Goal: Information Seeking & Learning: Learn about a topic

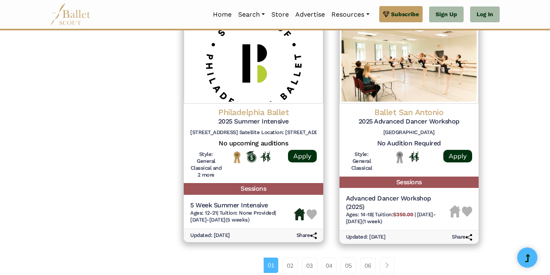
scroll to position [1092, 0]
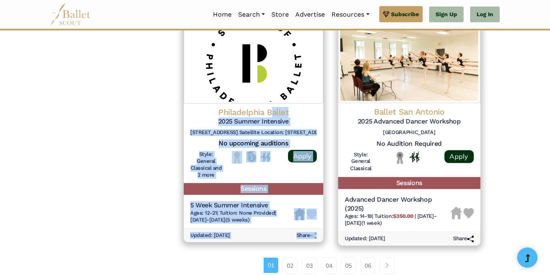
drag, startPoint x: 274, startPoint y: 114, endPoint x: 342, endPoint y: 67, distance: 82.8
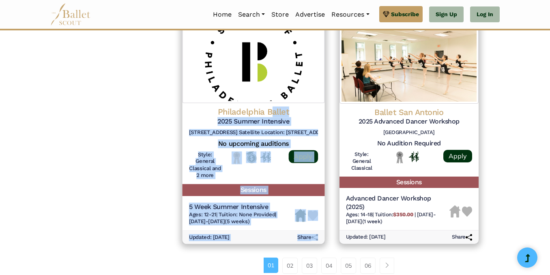
click at [307, 160] on link "Apply" at bounding box center [302, 156] width 29 height 13
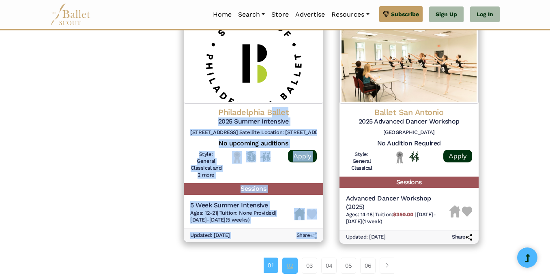
click at [287, 268] on link "02" at bounding box center [289, 266] width 15 height 16
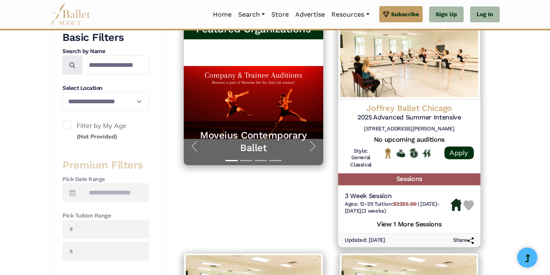
click at [388, 114] on h5 "2025 Advanced Summer Intensive" at bounding box center [408, 118] width 129 height 9
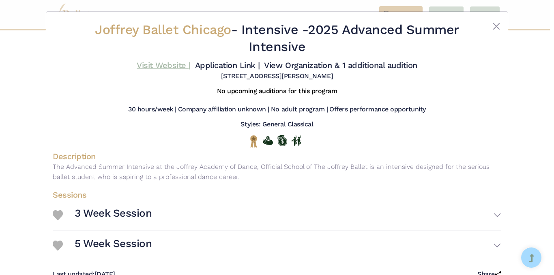
click at [167, 68] on link "Visit Website |" at bounding box center [164, 65] width 54 height 10
click at [495, 23] on button "Close" at bounding box center [496, 26] width 10 height 10
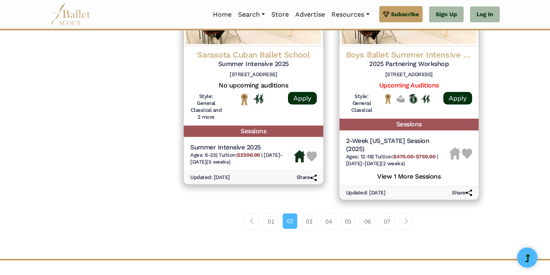
scroll to position [1212, 0]
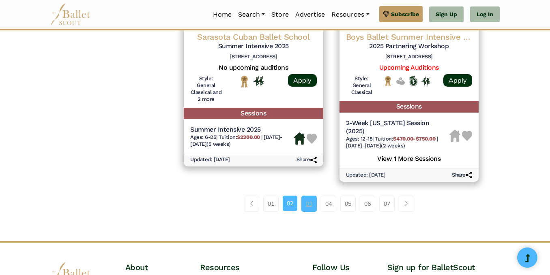
click at [314, 206] on link "03" at bounding box center [308, 204] width 15 height 16
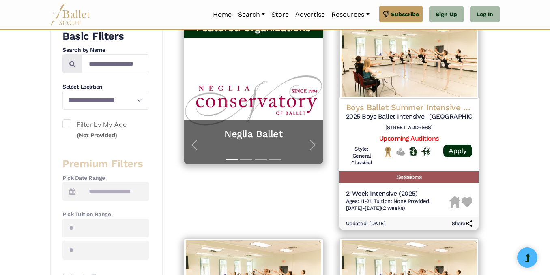
scroll to position [167, 0]
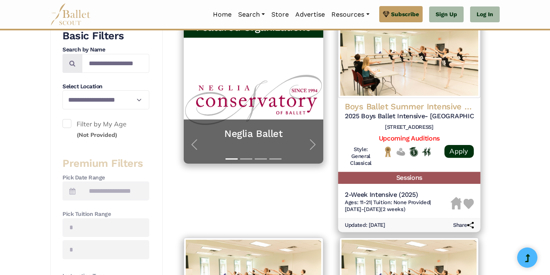
click at [389, 208] on span "7/28/25-8/9/25 (2 weeks)" at bounding box center [374, 209] width 60 height 6
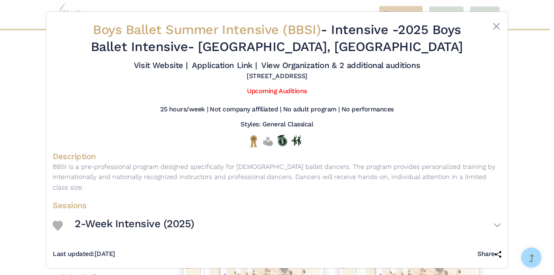
click at [493, 31] on div at bounding box center [482, 39] width 37 height 37
click at [495, 22] on button "Close" at bounding box center [496, 26] width 10 height 10
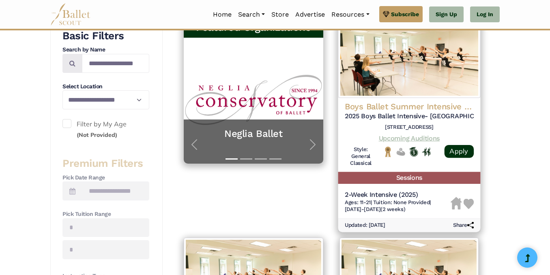
click at [425, 141] on link "Upcoming Auditions" at bounding box center [408, 138] width 61 height 8
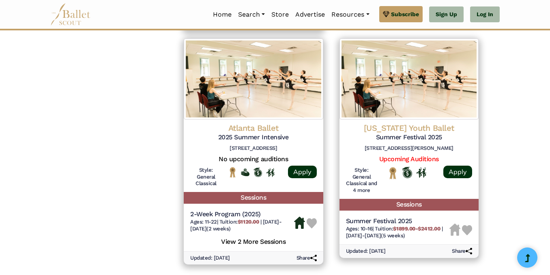
scroll to position [1248, 0]
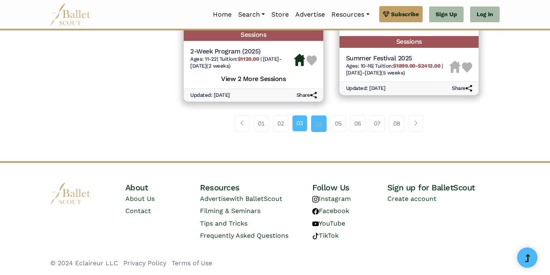
click at [313, 129] on link "04" at bounding box center [318, 124] width 15 height 16
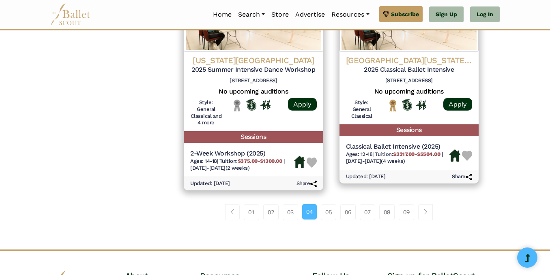
scroll to position [1151, 0]
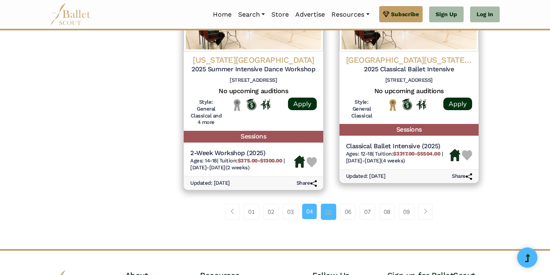
click at [329, 208] on link "05" at bounding box center [328, 212] width 15 height 16
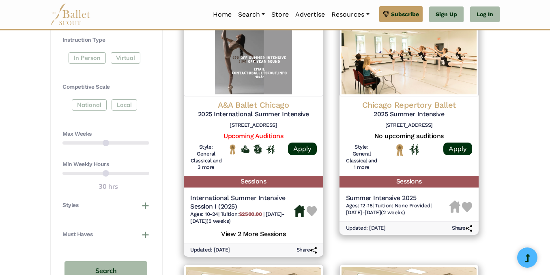
scroll to position [403, 0]
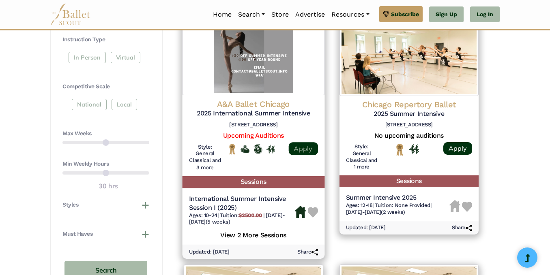
click at [306, 152] on link "Apply" at bounding box center [302, 148] width 29 height 13
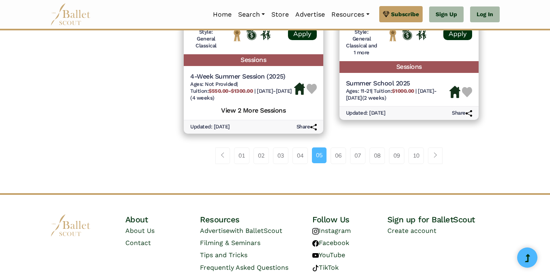
scroll to position [1237, 0]
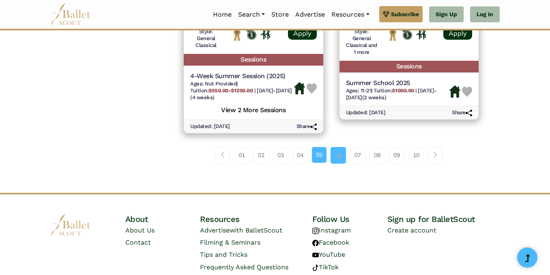
click at [343, 156] on link "06" at bounding box center [337, 155] width 15 height 16
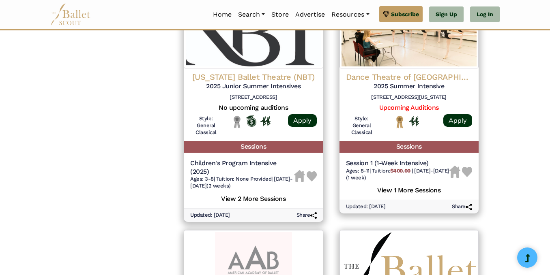
scroll to position [902, 0]
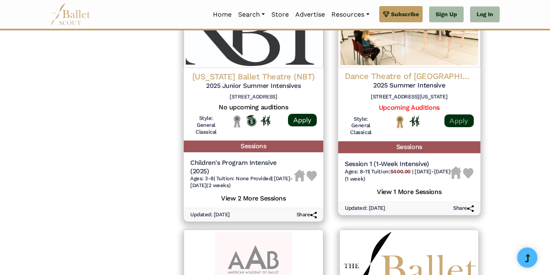
click at [459, 119] on link "Apply" at bounding box center [458, 120] width 29 height 13
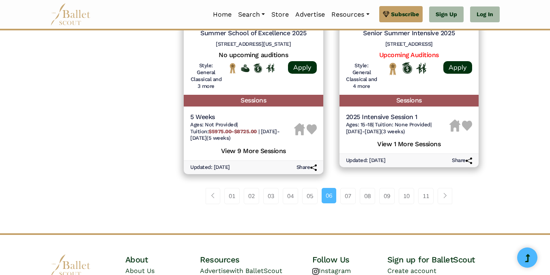
scroll to position [1205, 0]
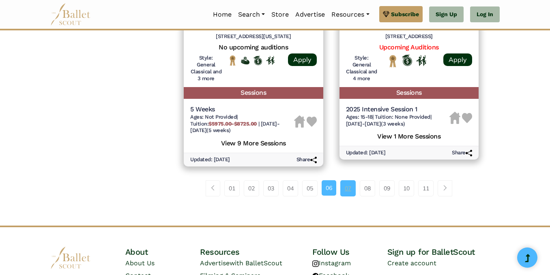
click at [346, 191] on link "07" at bounding box center [347, 188] width 15 height 16
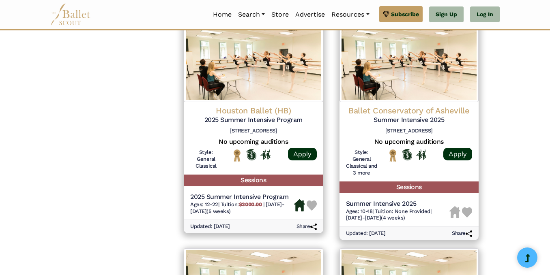
scroll to position [873, 0]
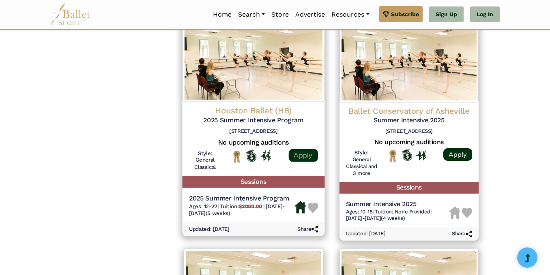
click at [295, 159] on link "Apply" at bounding box center [302, 155] width 29 height 13
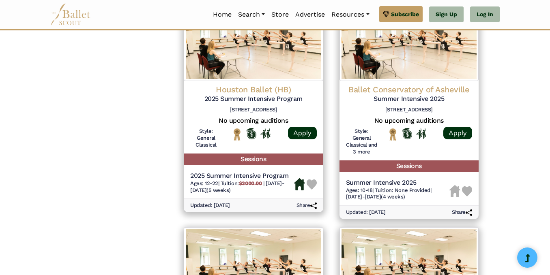
scroll to position [895, 0]
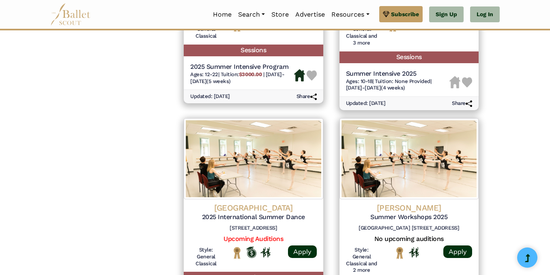
scroll to position [1004, 0]
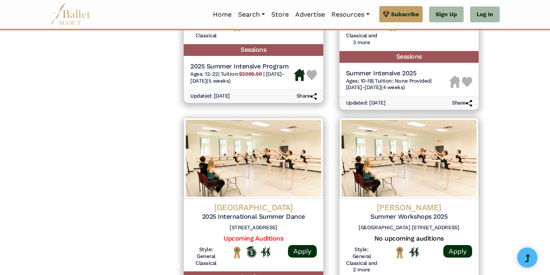
click at [538, 17] on div "Home Search Organizations Programs" at bounding box center [275, 15] width 550 height 30
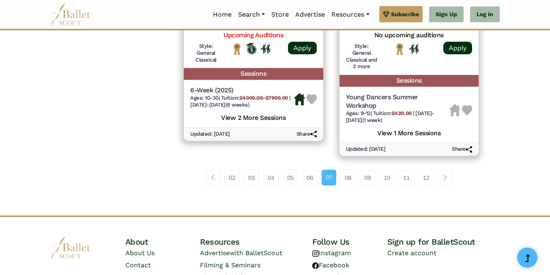
scroll to position [1208, 0]
click at [349, 173] on link "08" at bounding box center [347, 177] width 15 height 16
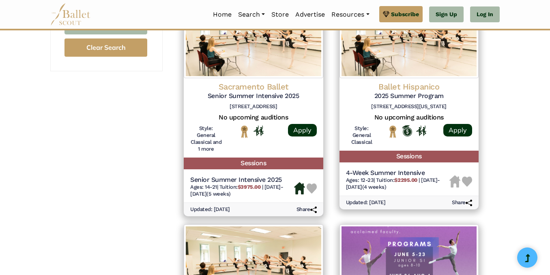
scroll to position [649, 0]
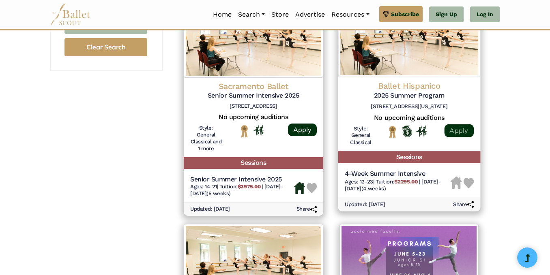
click at [459, 133] on link "Apply" at bounding box center [458, 130] width 29 height 13
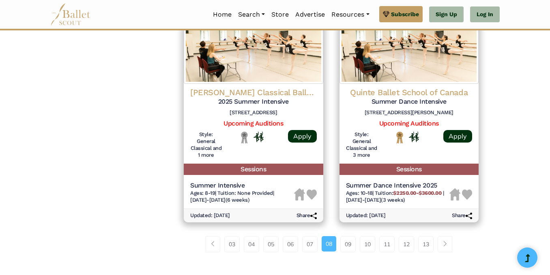
scroll to position [1114, 0]
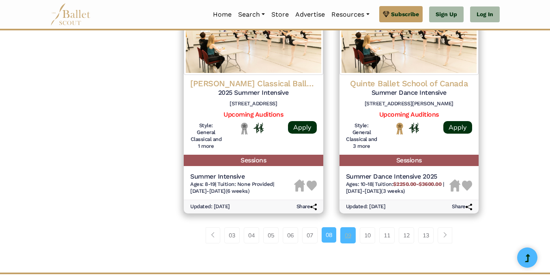
click at [341, 233] on link "09" at bounding box center [347, 235] width 15 height 16
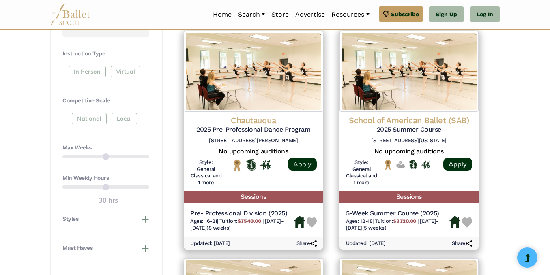
scroll to position [390, 0]
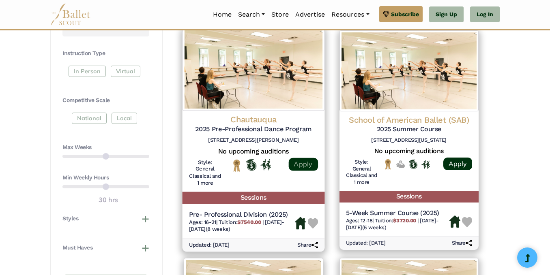
click at [315, 166] on link "Apply" at bounding box center [302, 164] width 29 height 13
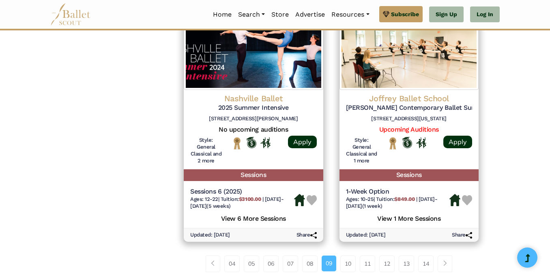
scroll to position [1123, 0]
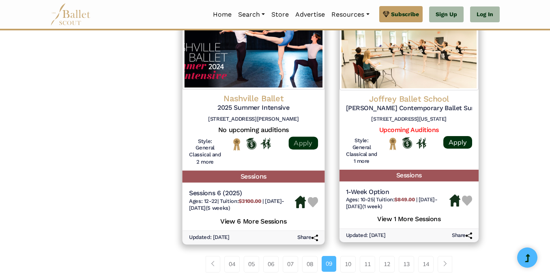
click at [307, 142] on link "Apply" at bounding box center [302, 143] width 29 height 13
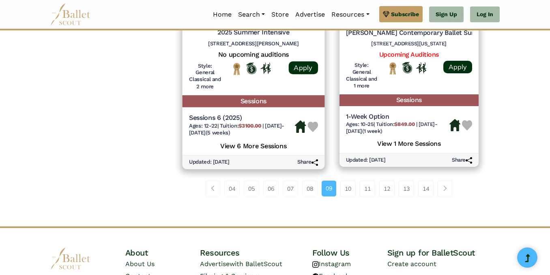
scroll to position [1198, 0]
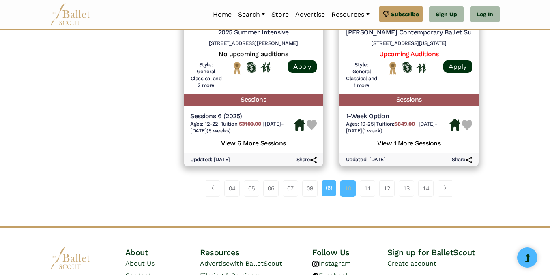
click at [345, 189] on link "10" at bounding box center [347, 188] width 15 height 16
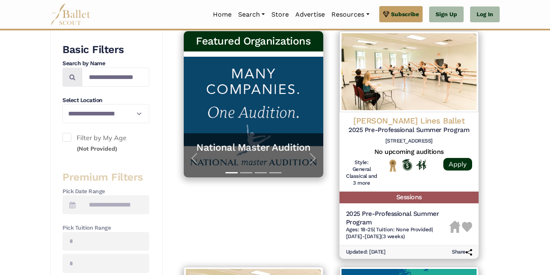
scroll to position [153, 0]
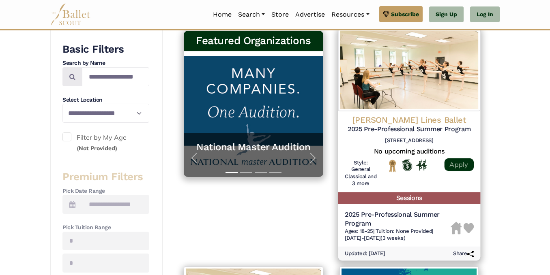
click at [454, 161] on link "Apply" at bounding box center [458, 164] width 29 height 13
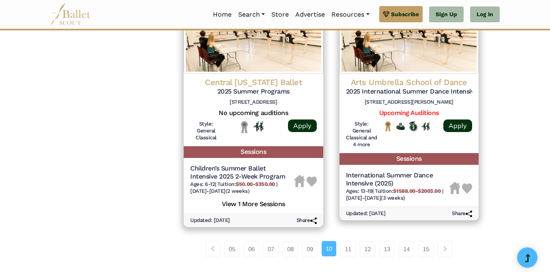
scroll to position [1155, 0]
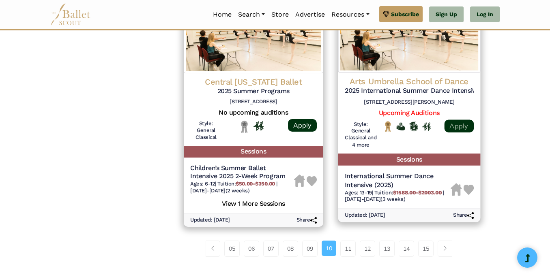
click at [452, 123] on link "Apply" at bounding box center [458, 126] width 29 height 13
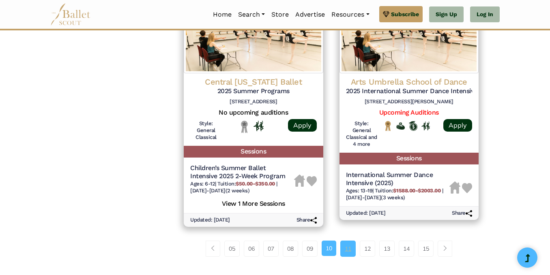
click at [343, 251] on link "11" at bounding box center [347, 249] width 15 height 16
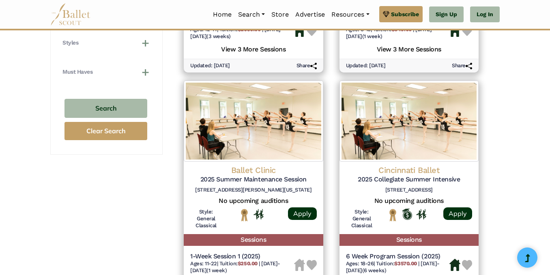
scroll to position [574, 0]
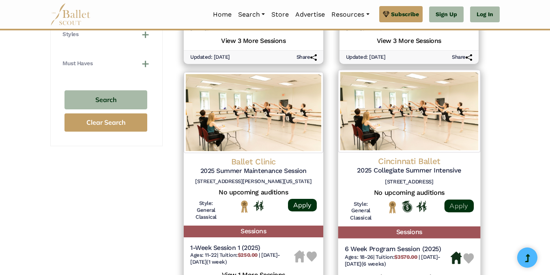
click at [461, 201] on link "Apply" at bounding box center [458, 205] width 29 height 13
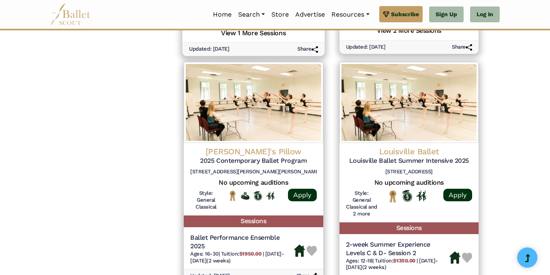
scroll to position [819, 0]
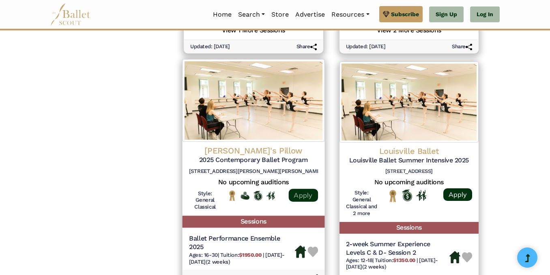
click at [300, 193] on link "Apply" at bounding box center [302, 195] width 29 height 13
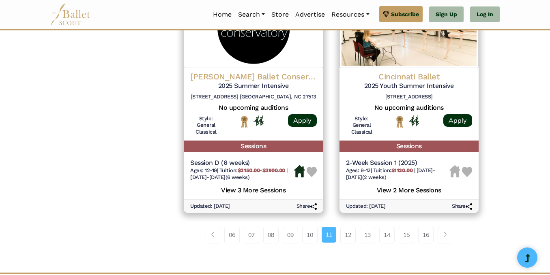
scroll to position [1147, 0]
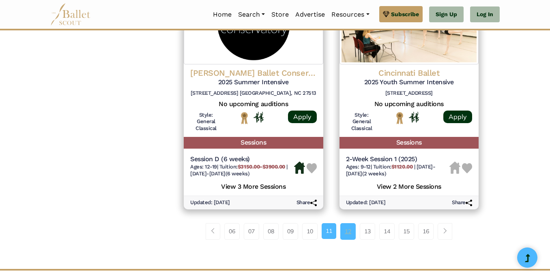
click at [349, 236] on link "12" at bounding box center [347, 231] width 15 height 16
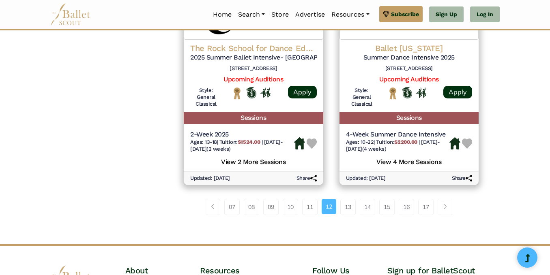
scroll to position [1153, 0]
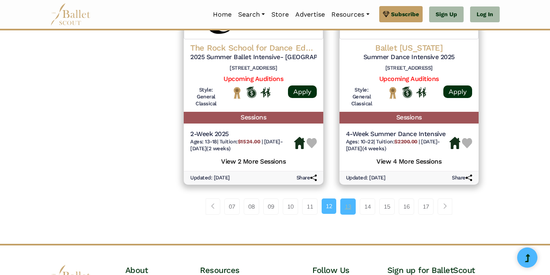
click at [347, 205] on link "13" at bounding box center [347, 207] width 15 height 16
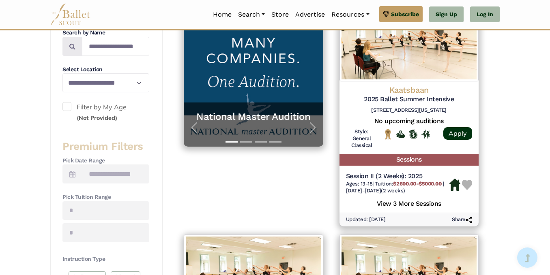
scroll to position [186, 0]
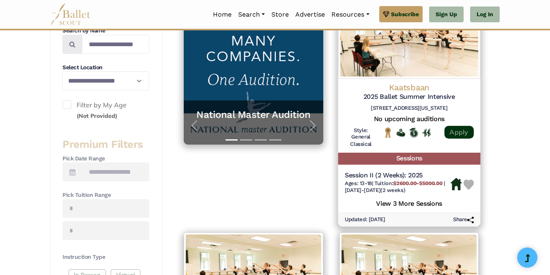
click at [450, 128] on link "Apply" at bounding box center [458, 132] width 29 height 13
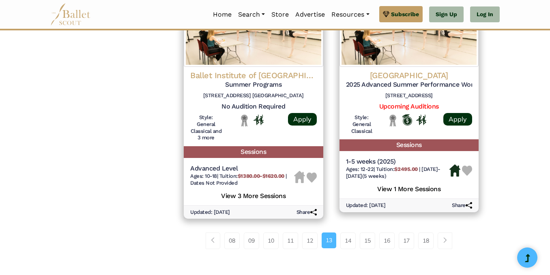
scroll to position [1131, 0]
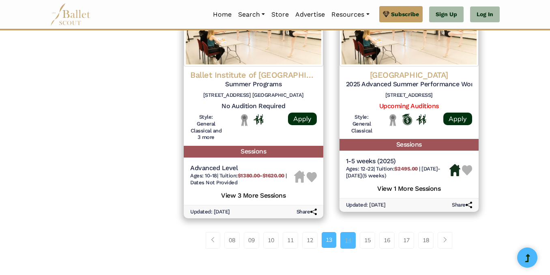
click at [351, 240] on link "14" at bounding box center [347, 240] width 15 height 16
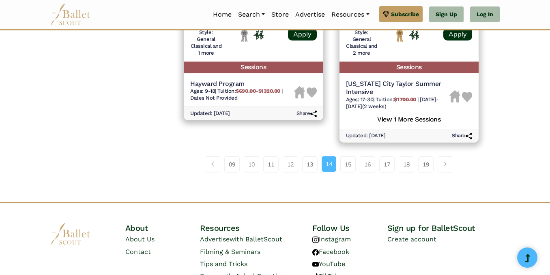
scroll to position [1250, 0]
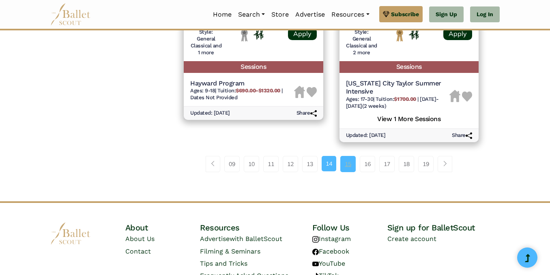
click at [350, 167] on link "15" at bounding box center [347, 164] width 15 height 16
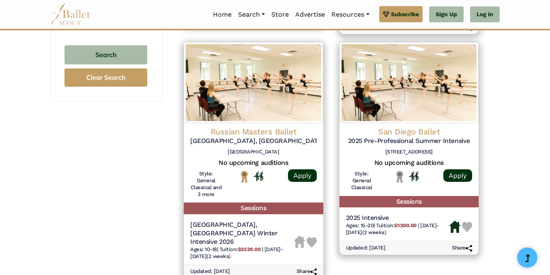
scroll to position [619, 0]
